Goal: Transaction & Acquisition: Download file/media

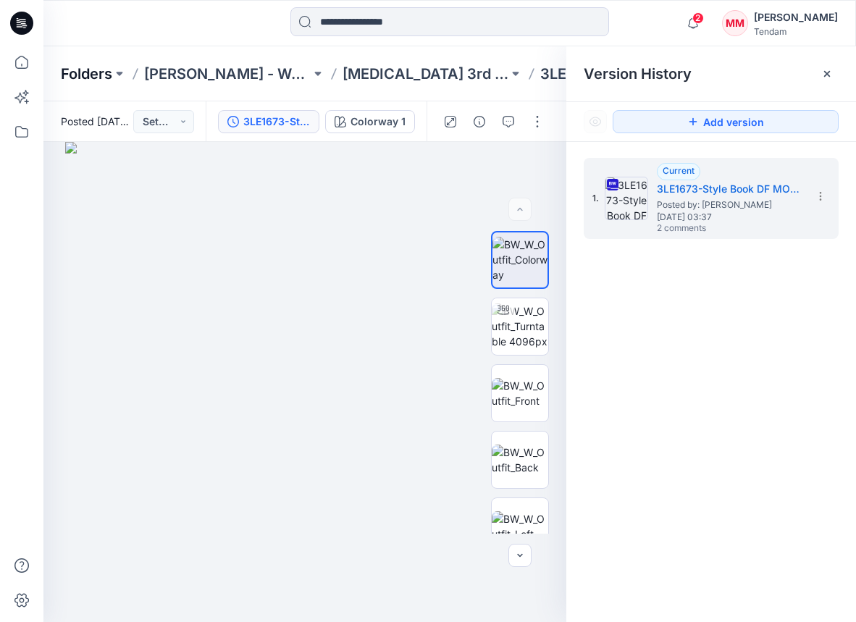
click at [103, 76] on p "Folders" at bounding box center [86, 74] width 51 height 20
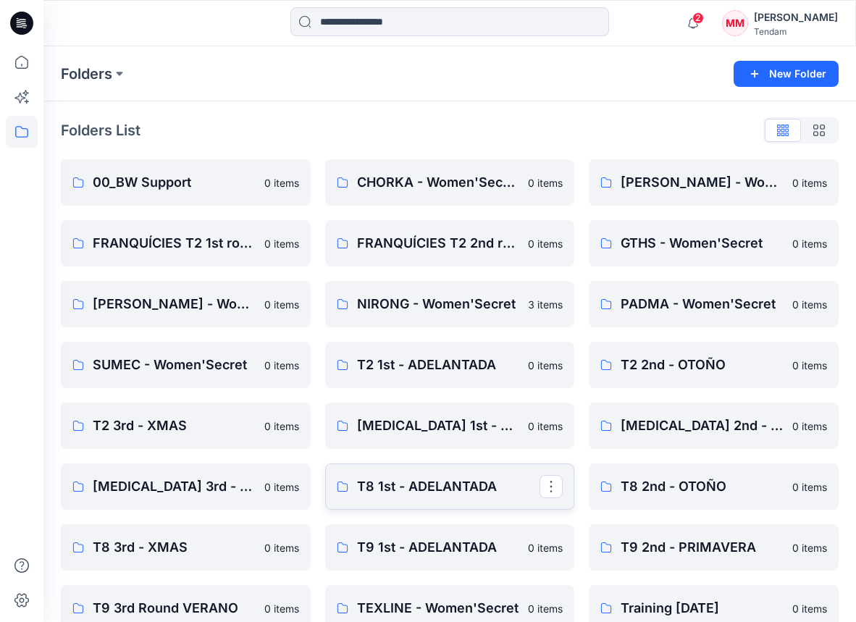
scroll to position [88, 0]
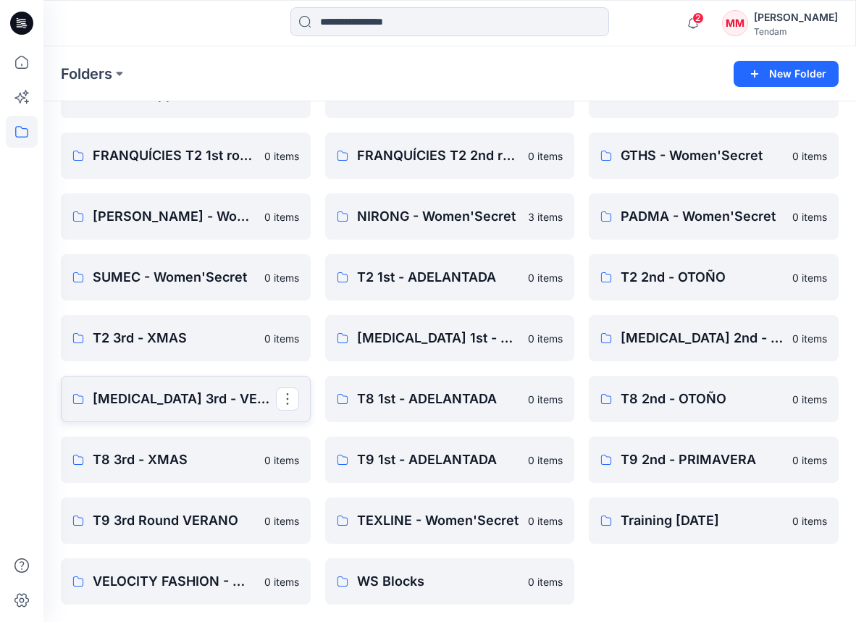
click at [185, 391] on p "[MEDICAL_DATA] 3rd - VERANO" at bounding box center [184, 399] width 183 height 20
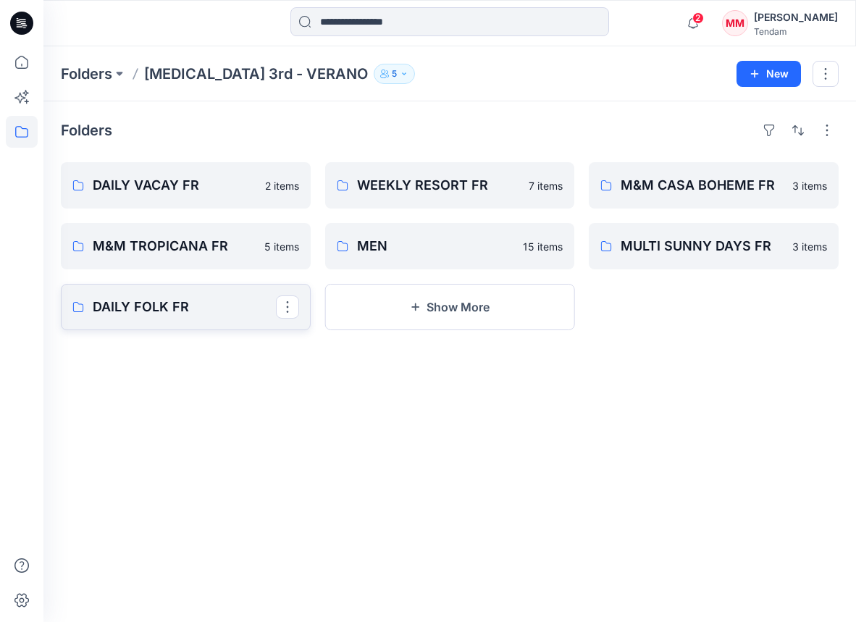
click at [225, 313] on p "DAILY FOLK FR" at bounding box center [184, 307] width 183 height 20
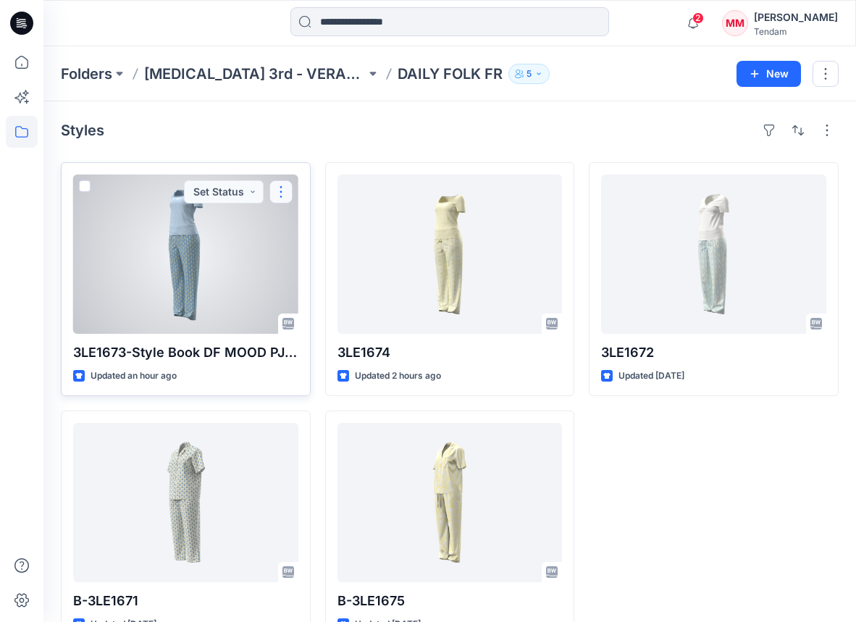
click at [280, 193] on button "button" at bounding box center [280, 191] width 23 height 23
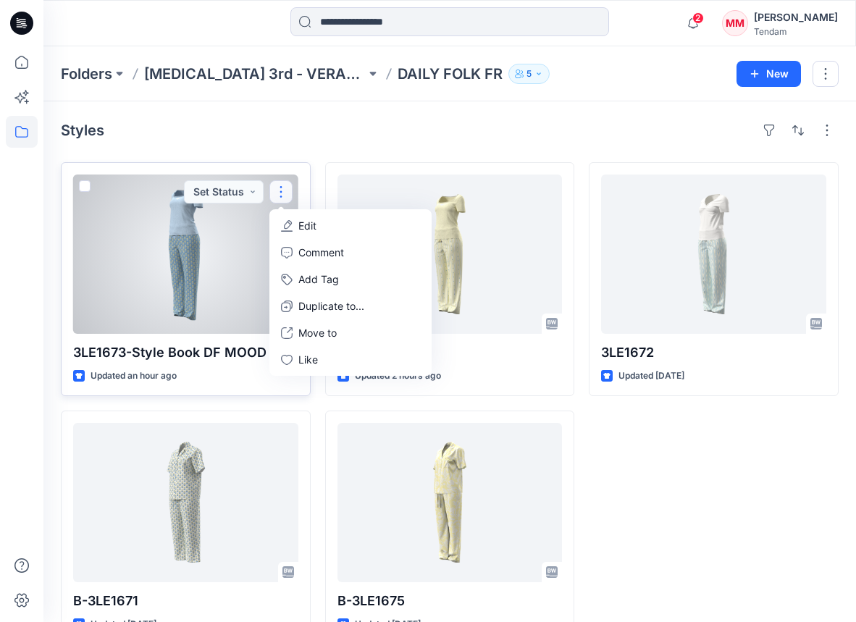
click at [332, 231] on button "Edit" at bounding box center [350, 225] width 156 height 27
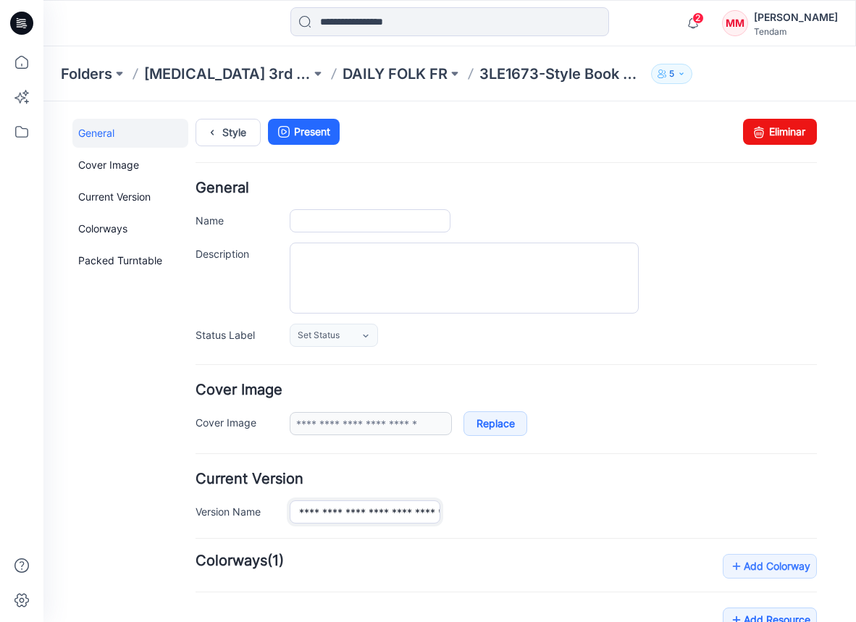
type input "**********"
drag, startPoint x: 340, startPoint y: 513, endPoint x: 468, endPoint y: 512, distance: 128.1
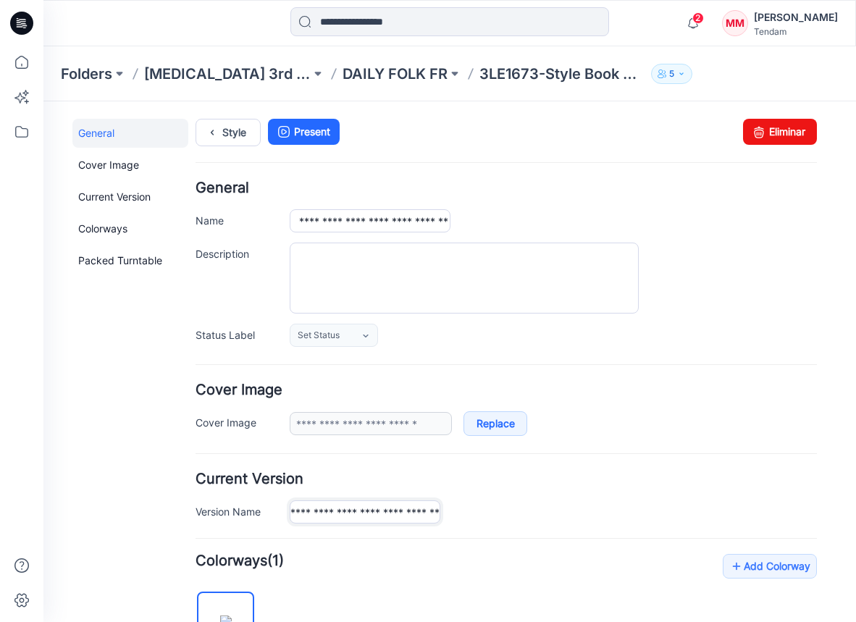
click at [468, 513] on div "**********" at bounding box center [553, 511] width 527 height 23
type input "*******"
click at [614, 256] on textarea "Description" at bounding box center [464, 277] width 349 height 71
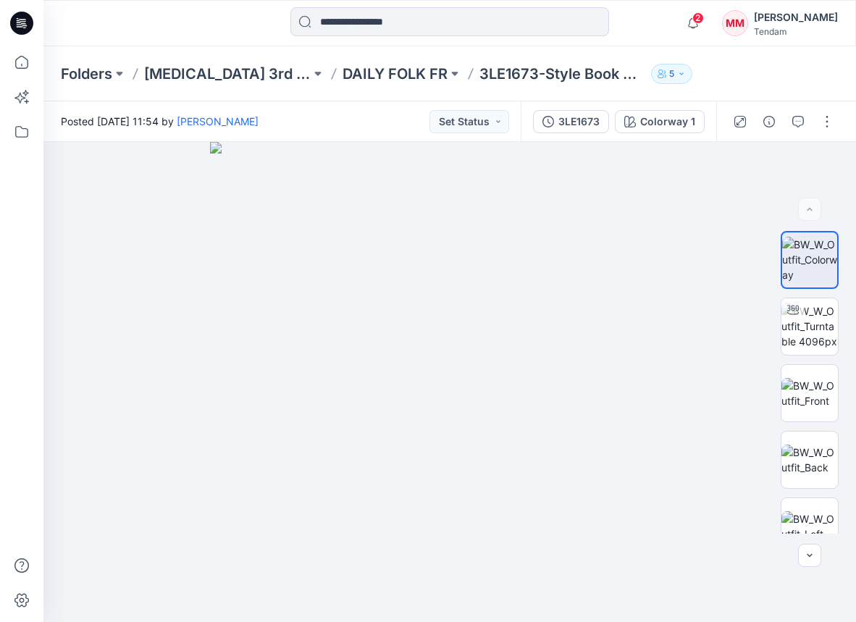
click at [838, 114] on div at bounding box center [783, 121] width 134 height 41
click at [830, 117] on button "button" at bounding box center [826, 121] width 23 height 23
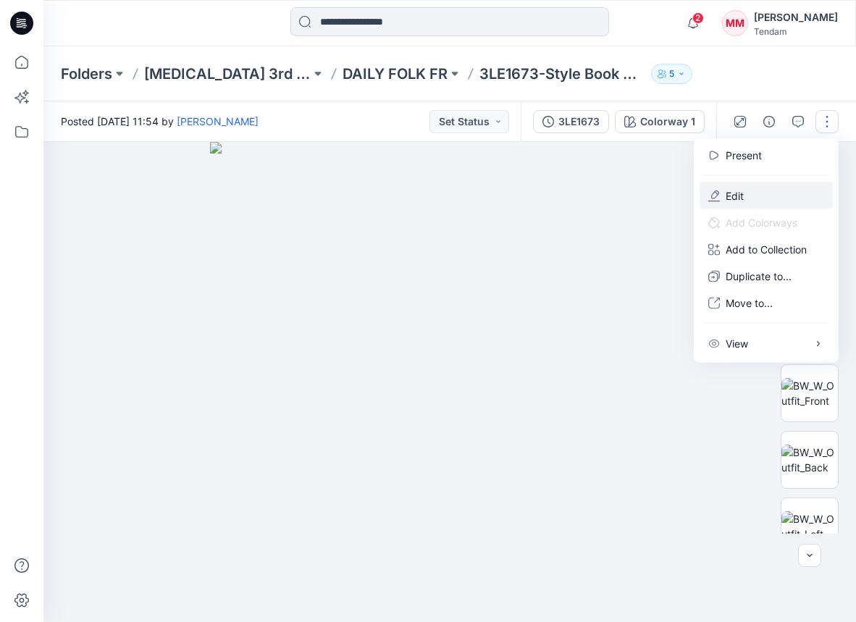
click at [736, 204] on button "Edit" at bounding box center [765, 195] width 133 height 27
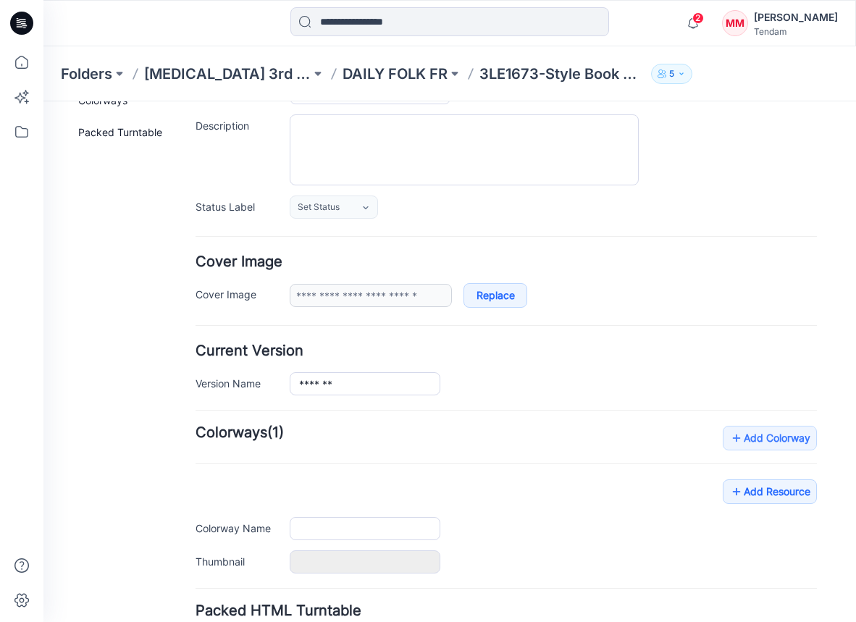
type input "**********"
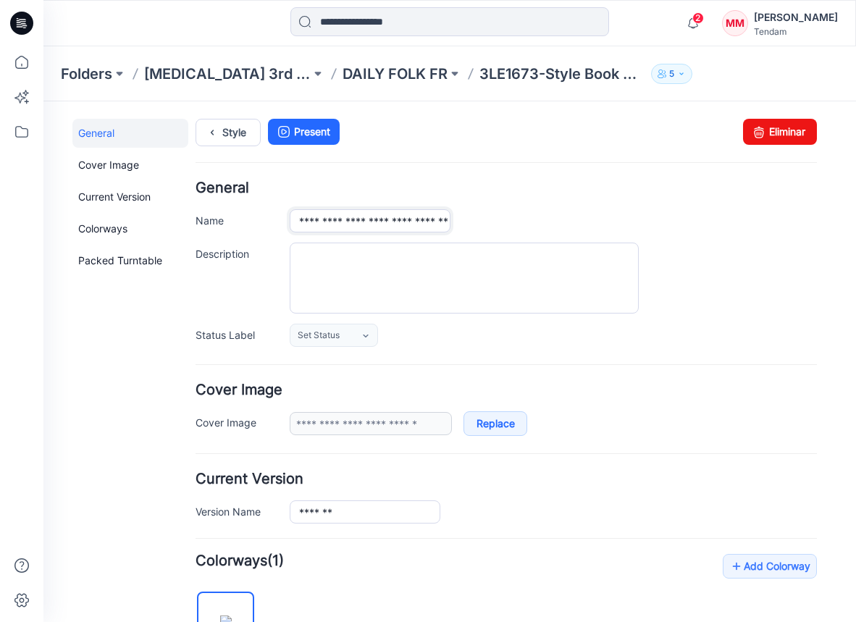
scroll to position [0, 26]
drag, startPoint x: 340, startPoint y: 220, endPoint x: 515, endPoint y: 222, distance: 175.2
click at [515, 222] on div "**********" at bounding box center [553, 220] width 527 height 23
type input "*******"
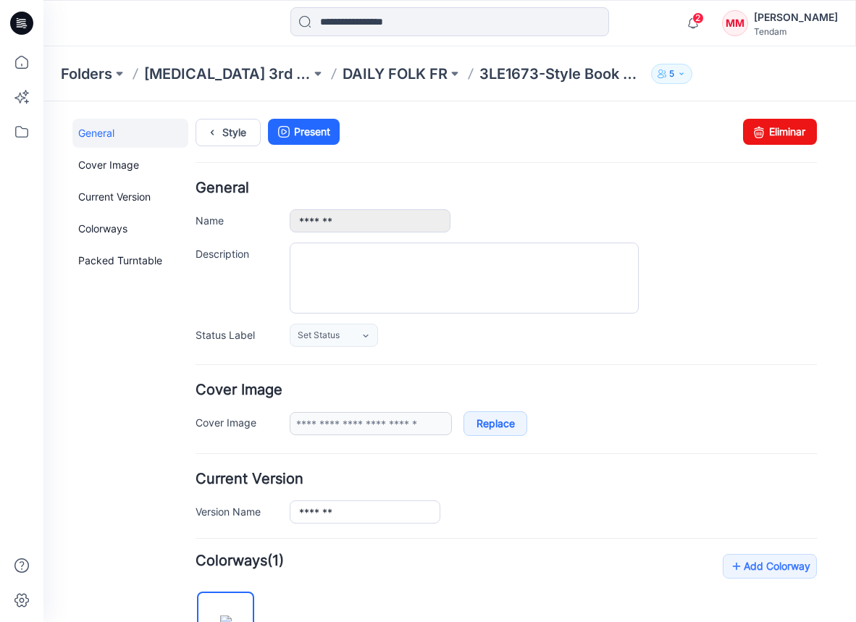
click at [468, 216] on div "*******" at bounding box center [553, 220] width 527 height 23
click at [363, 221] on input "*******" at bounding box center [370, 220] width 161 height 23
click at [458, 212] on div "*******" at bounding box center [553, 220] width 527 height 23
click at [213, 142] on icon at bounding box center [212, 132] width 20 height 26
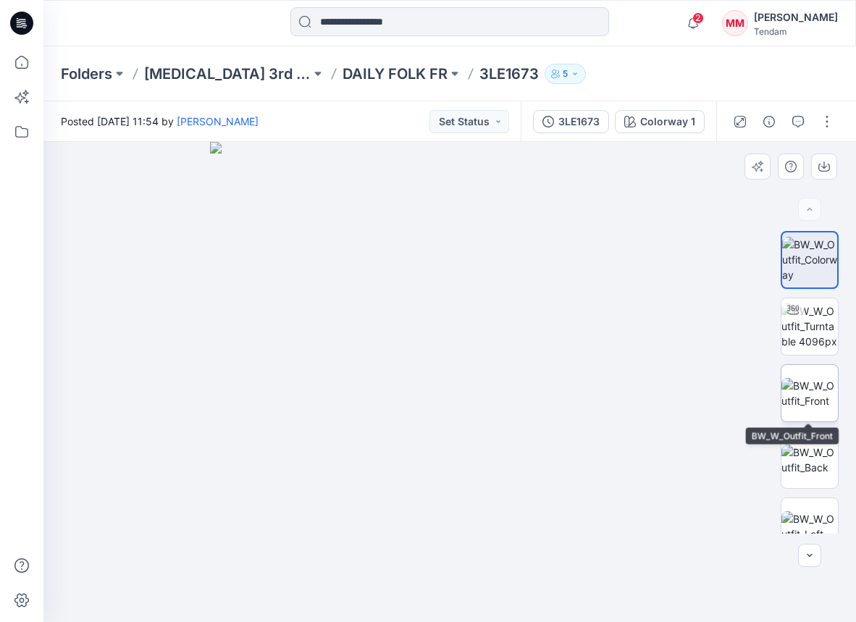
click at [801, 396] on img at bounding box center [809, 393] width 56 height 30
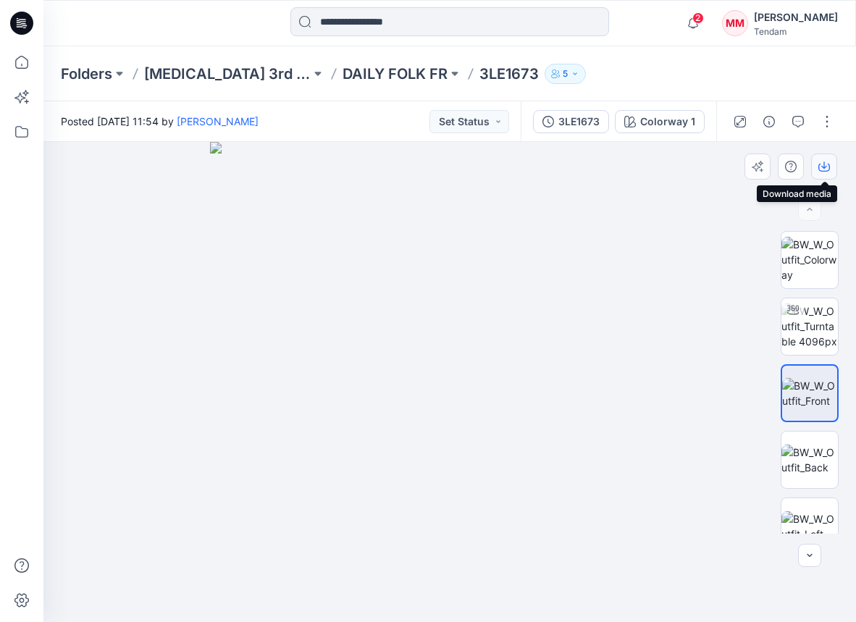
click at [830, 172] on button "button" at bounding box center [824, 166] width 26 height 26
click at [807, 454] on img at bounding box center [809, 459] width 56 height 30
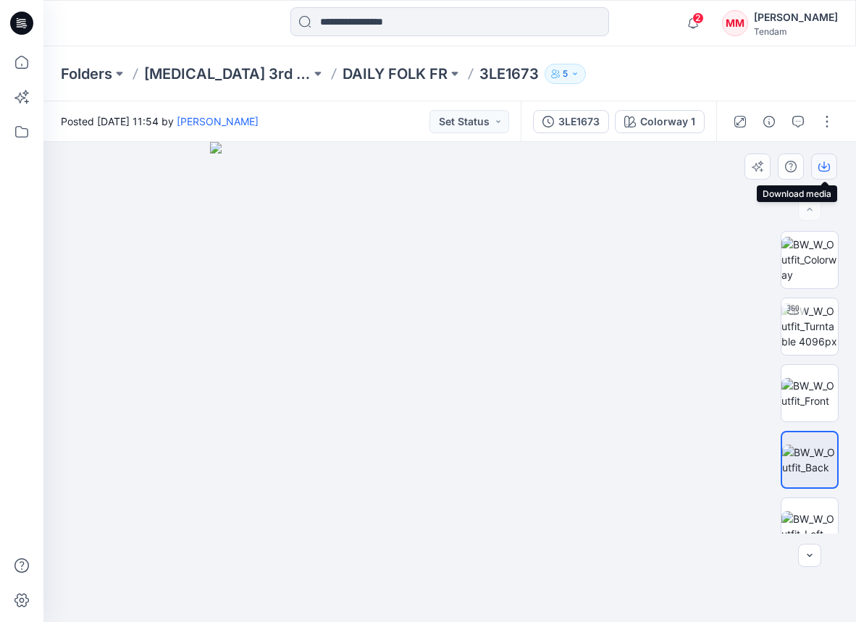
click at [826, 157] on button "button" at bounding box center [824, 166] width 26 height 26
drag, startPoint x: 704, startPoint y: 175, endPoint x: 686, endPoint y: 172, distance: 17.7
click at [704, 175] on div at bounding box center [449, 382] width 812 height 480
click at [375, 81] on p "DAILY FOLK FR" at bounding box center [394, 74] width 105 height 20
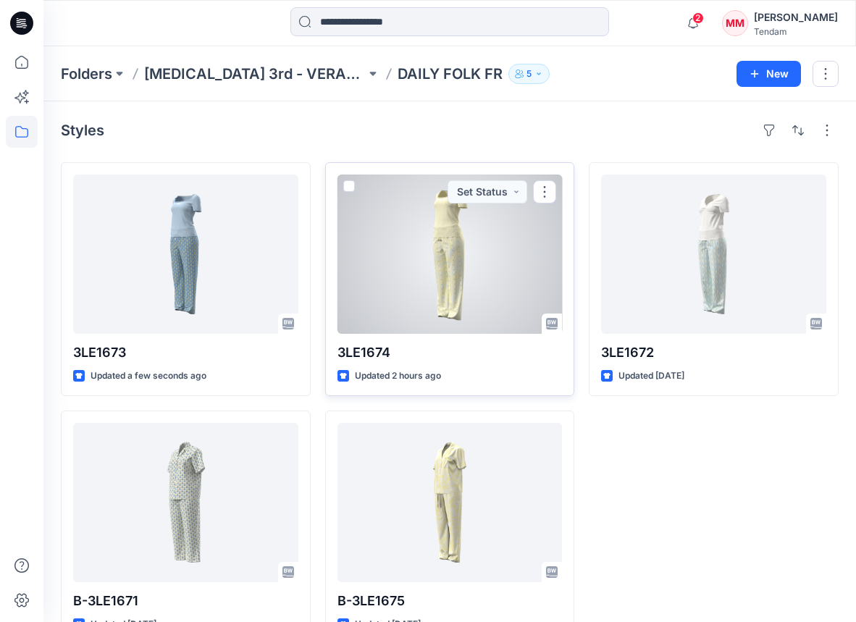
click at [420, 304] on div at bounding box center [449, 253] width 225 height 159
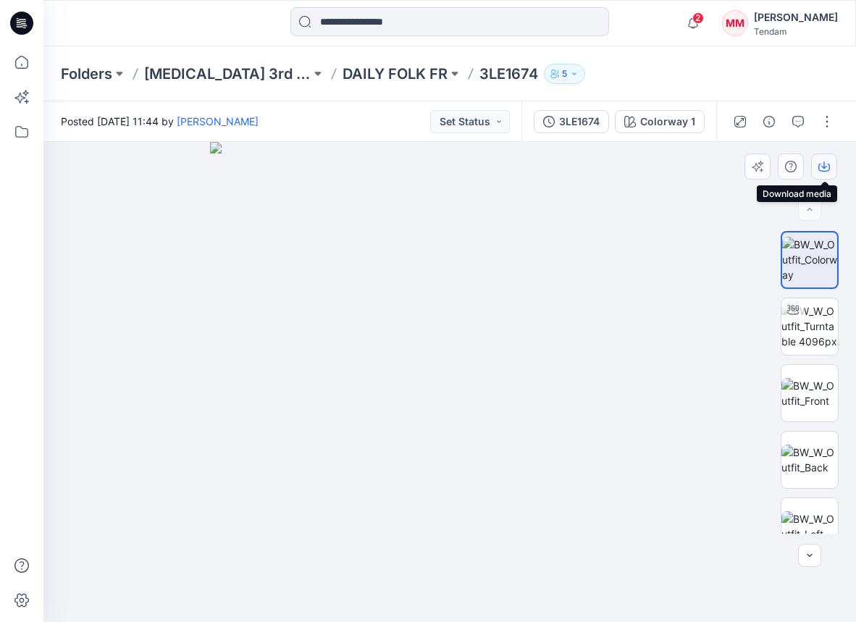
click at [826, 165] on icon "button" at bounding box center [824, 164] width 6 height 7
click at [819, 383] on img at bounding box center [809, 393] width 56 height 30
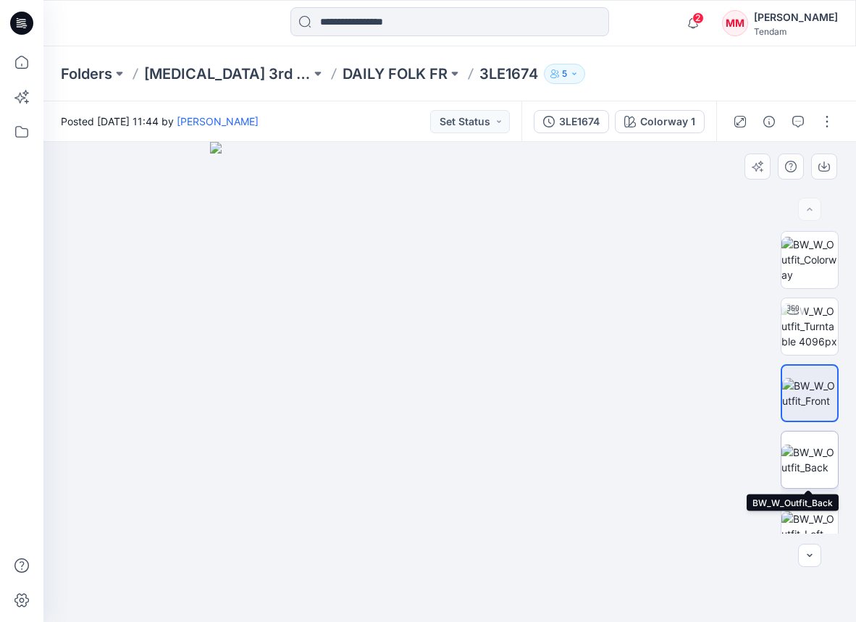
click at [812, 462] on img at bounding box center [809, 459] width 56 height 30
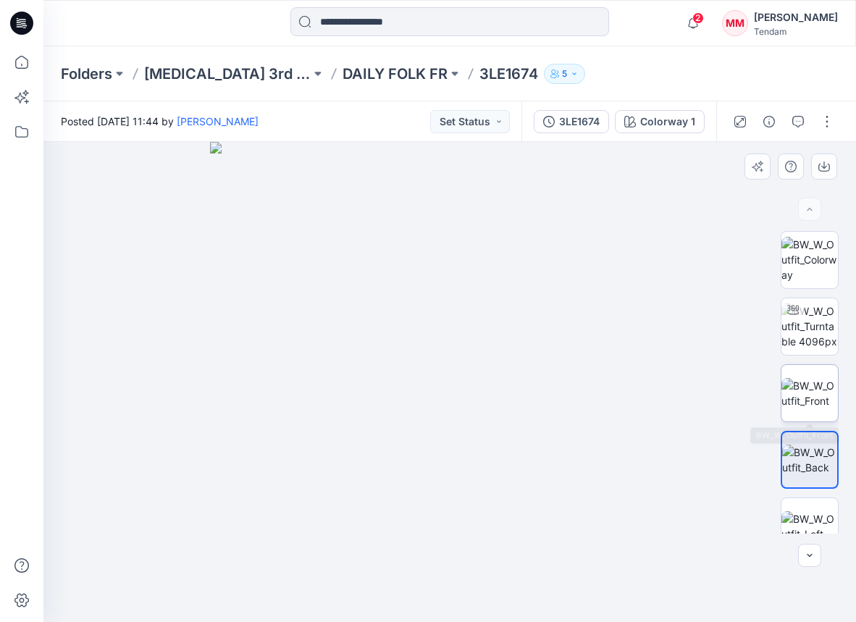
click at [830, 388] on img at bounding box center [809, 393] width 56 height 30
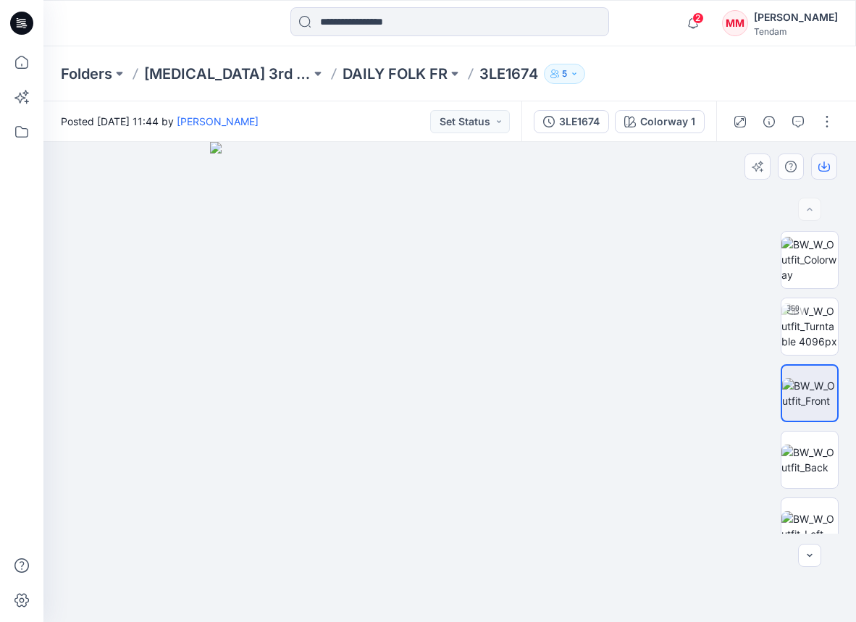
click at [824, 174] on button "button" at bounding box center [824, 166] width 26 height 26
click at [807, 444] on img at bounding box center [809, 459] width 56 height 30
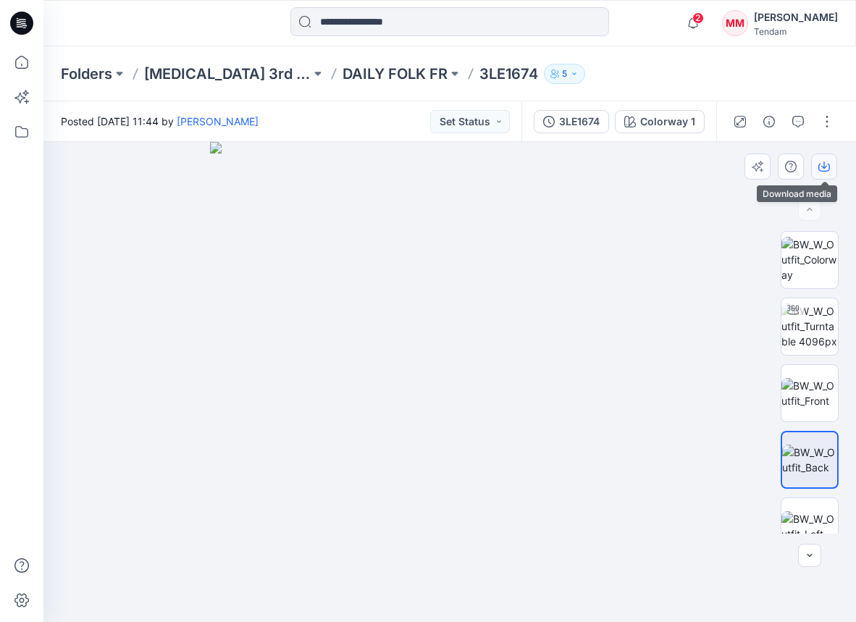
click at [819, 169] on icon "button" at bounding box center [824, 168] width 12 height 8
click at [817, 330] on img at bounding box center [809, 326] width 56 height 46
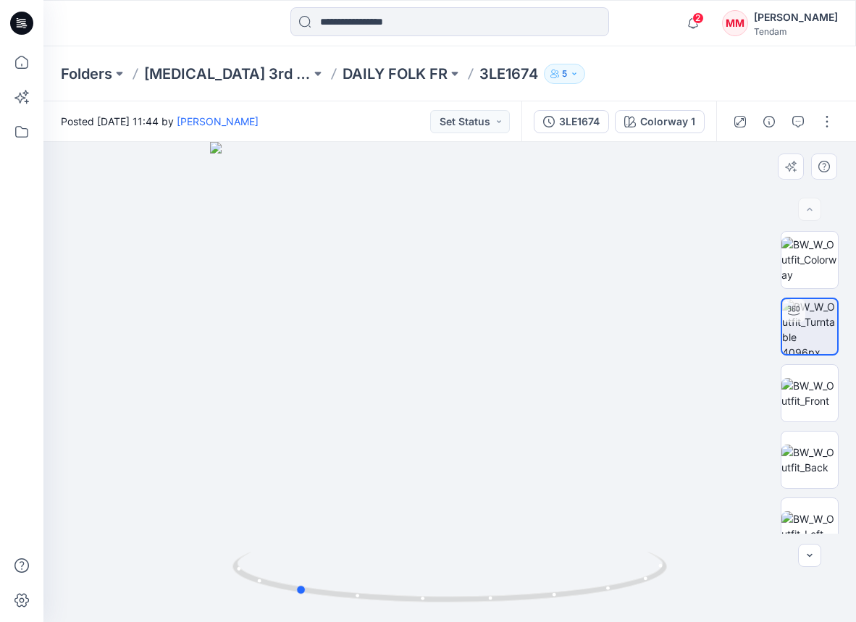
drag, startPoint x: 549, startPoint y: 417, endPoint x: 371, endPoint y: 410, distance: 178.9
click at [371, 410] on div at bounding box center [449, 382] width 812 height 480
drag, startPoint x: 517, startPoint y: 424, endPoint x: 428, endPoint y: 418, distance: 89.2
click at [428, 418] on div at bounding box center [449, 382] width 812 height 480
click at [578, 127] on div "3LE1674" at bounding box center [579, 122] width 41 height 16
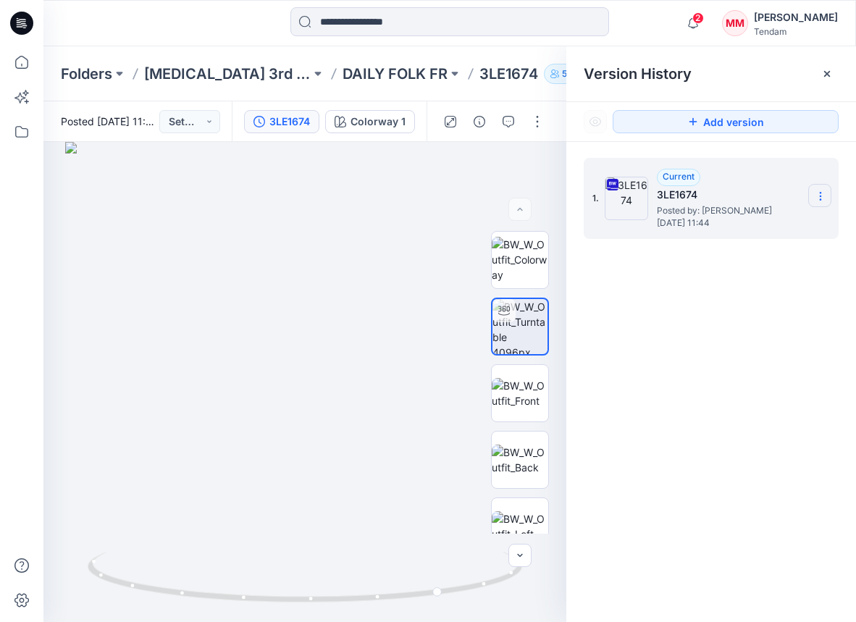
click at [817, 193] on icon at bounding box center [820, 196] width 12 height 12
click at [772, 228] on span "Download Source BW File" at bounding box center [746, 224] width 121 height 17
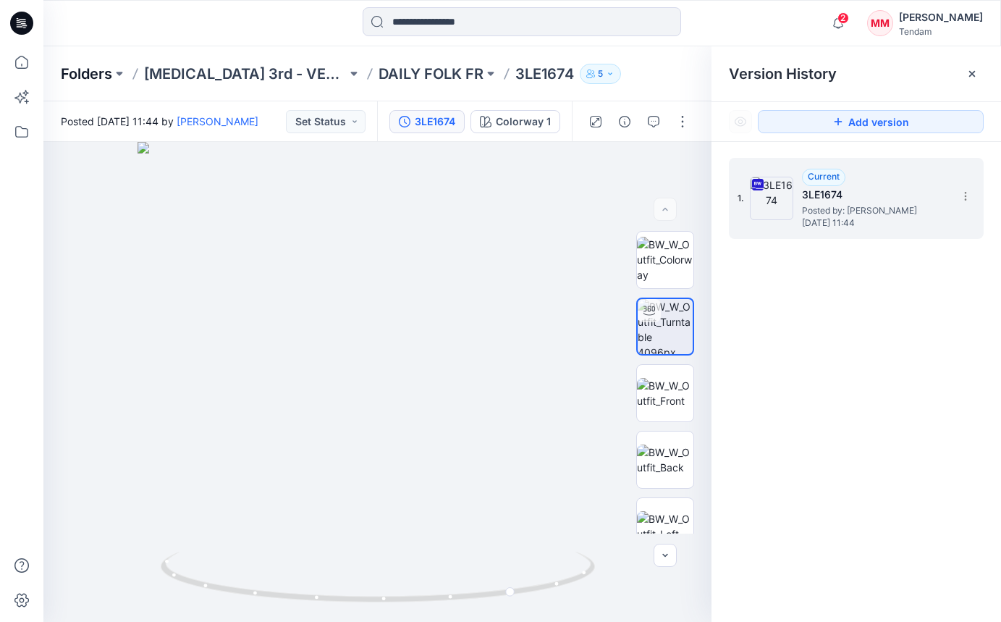
click at [91, 70] on p "Folders" at bounding box center [86, 74] width 51 height 20
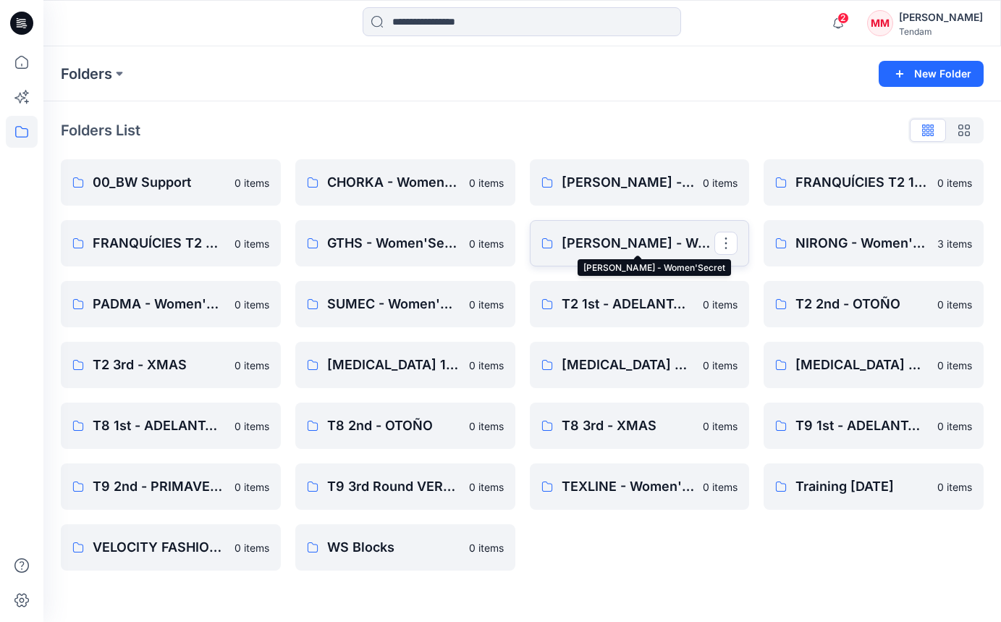
click at [620, 253] on p "MONDOL - Women'Secret" at bounding box center [638, 243] width 153 height 20
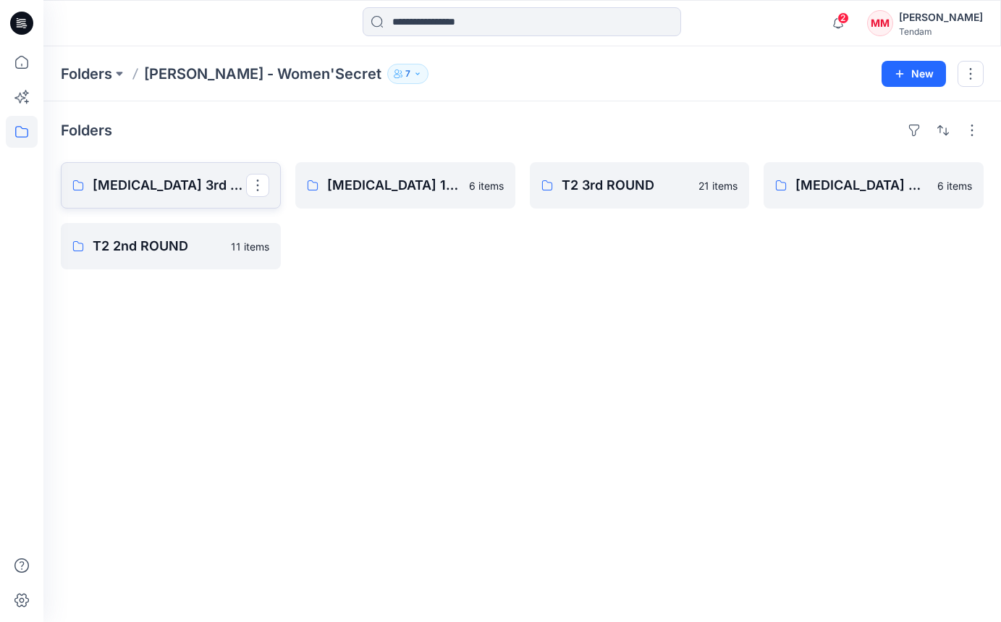
click at [163, 191] on p "T3 3rd ROUND" at bounding box center [169, 185] width 153 height 20
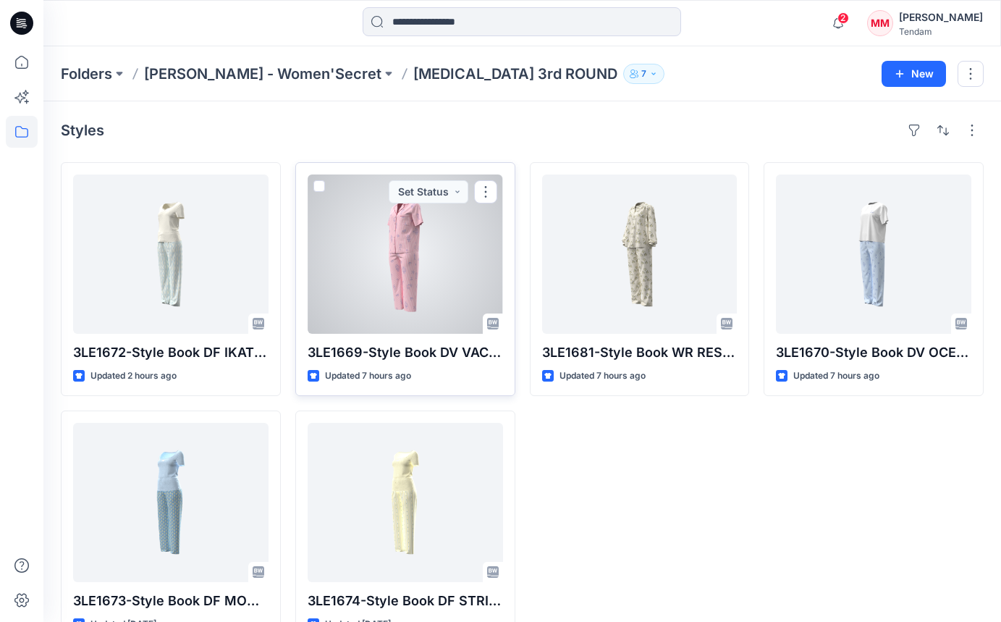
click at [408, 252] on div at bounding box center [405, 253] width 195 height 159
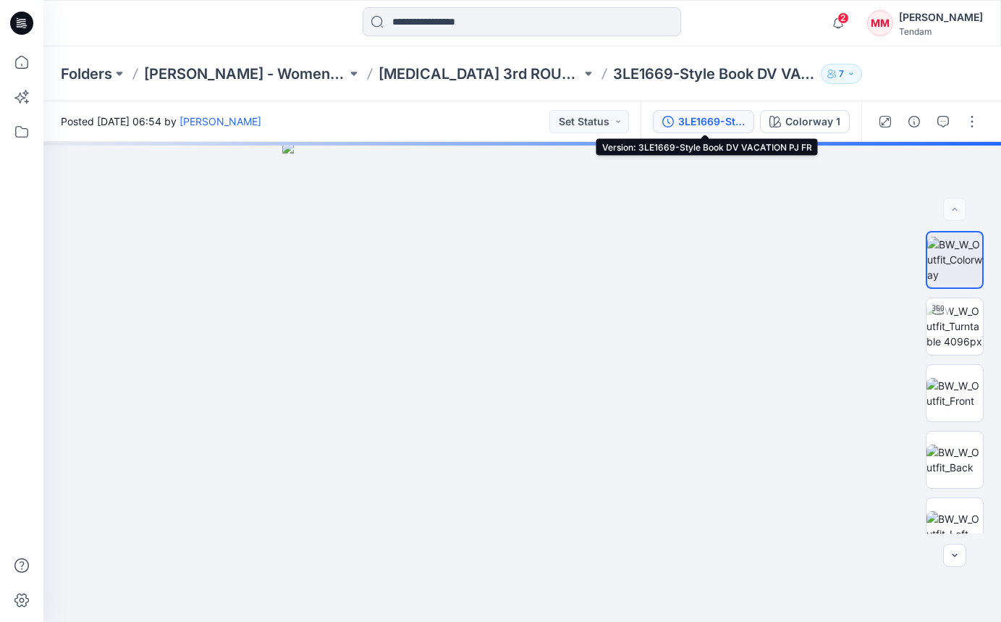
click at [678, 126] on button "3LE1669-Style Book DV VACATION PJ FR" at bounding box center [703, 121] width 101 height 23
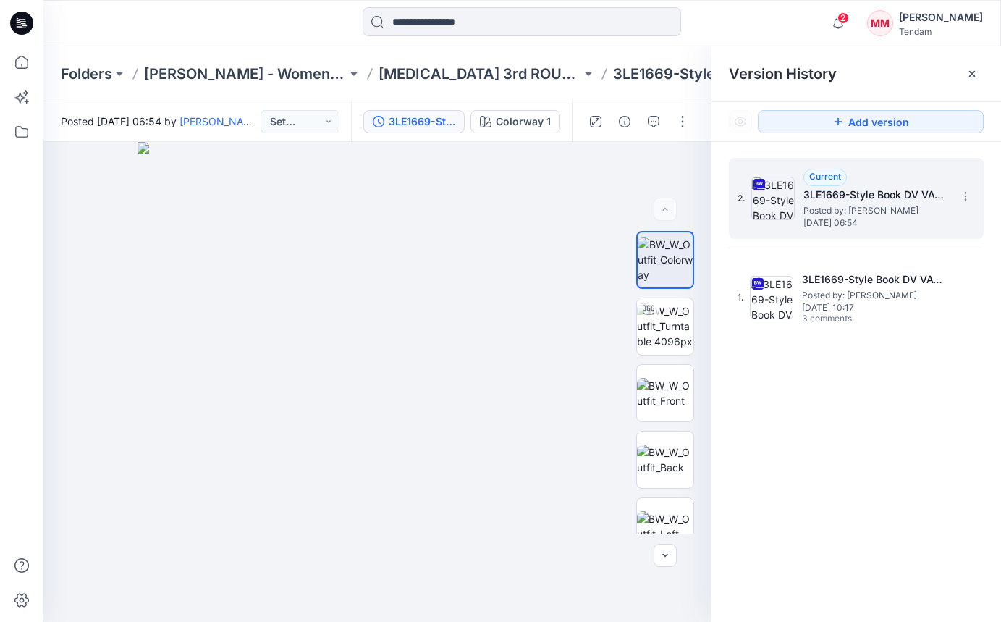
click at [855, 209] on span "Posted by: [PERSON_NAME]" at bounding box center [876, 210] width 145 height 14
click at [855, 196] on icon at bounding box center [966, 196] width 12 height 12
click at [855, 213] on div "Download Source BW File" at bounding box center [888, 224] width 168 height 29
